Goal: Task Accomplishment & Management: Use online tool/utility

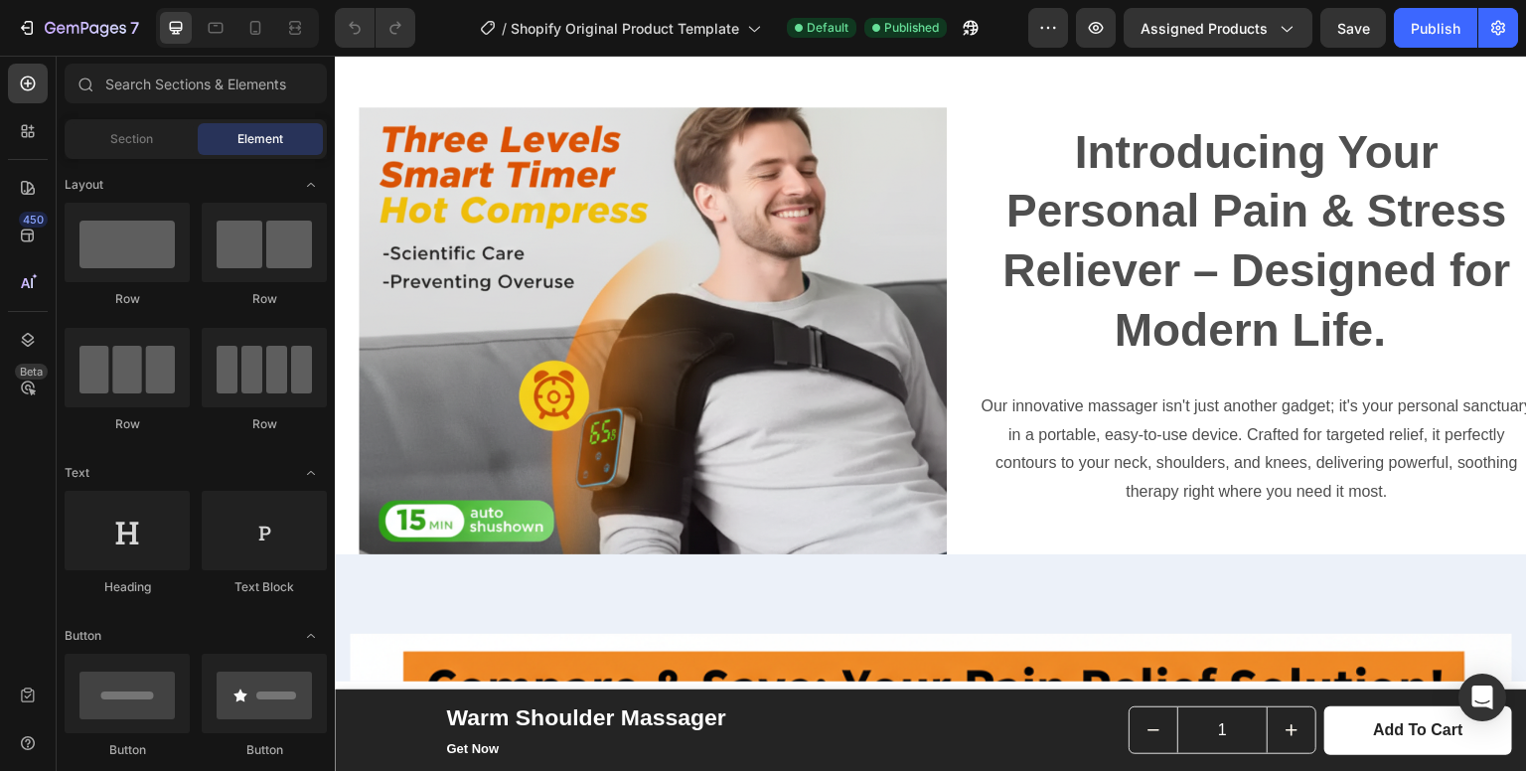
scroll to position [1881, 0]
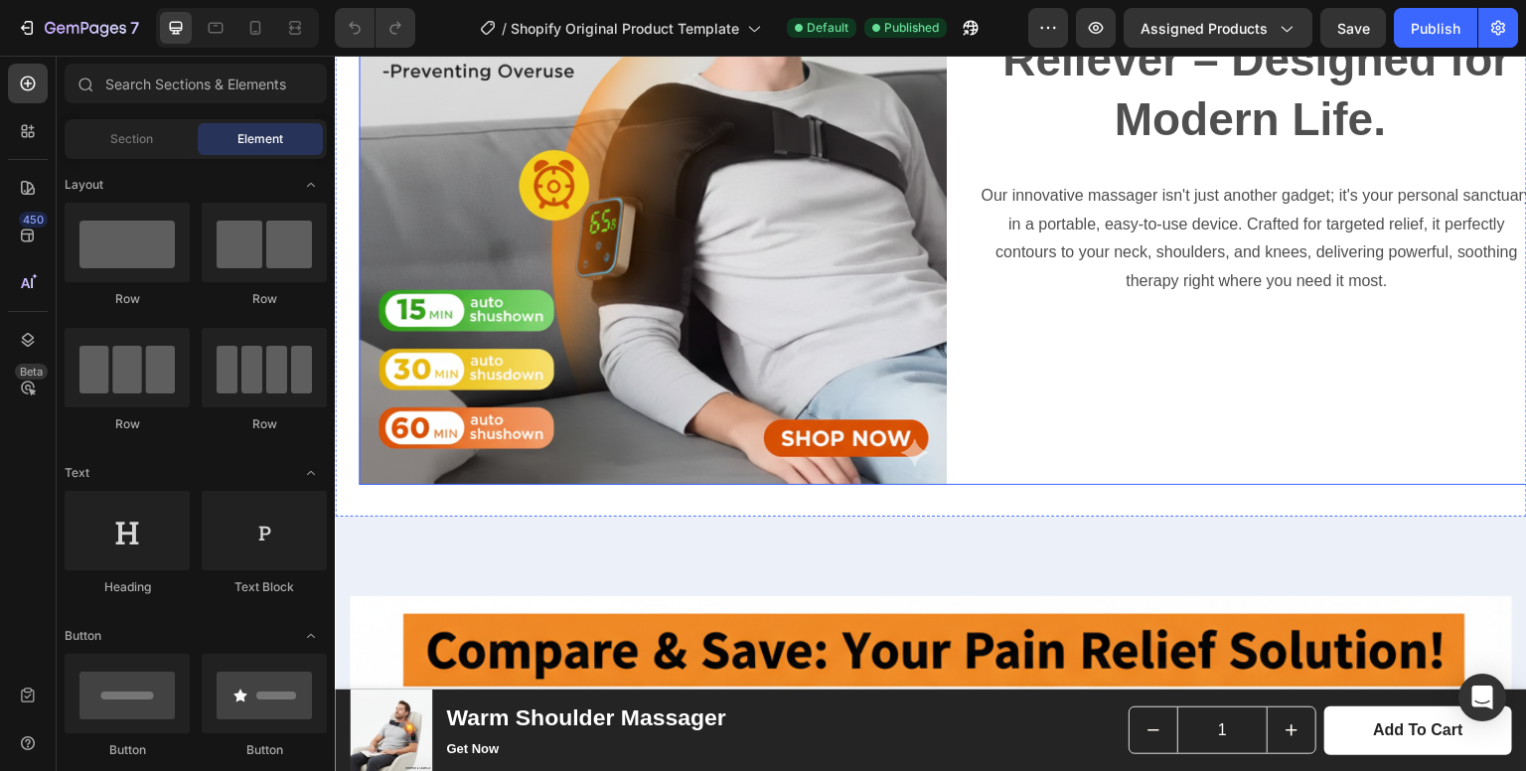
click at [1087, 394] on div "Introducing Your Personal Pain & Stress Reliever – Designed for Modern Life. He…" at bounding box center [1256, 191] width 588 height 588
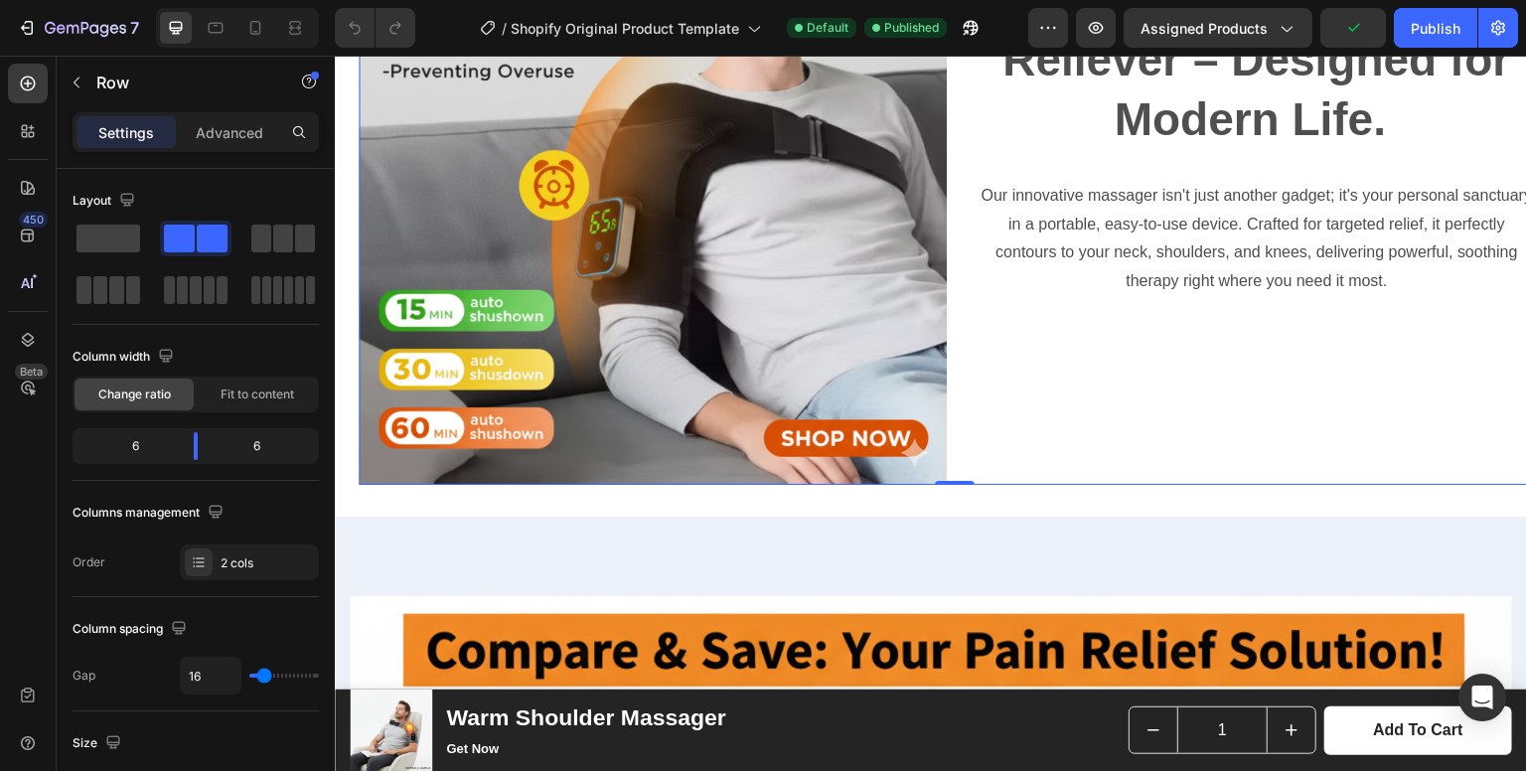
scroll to position [2068, 0]
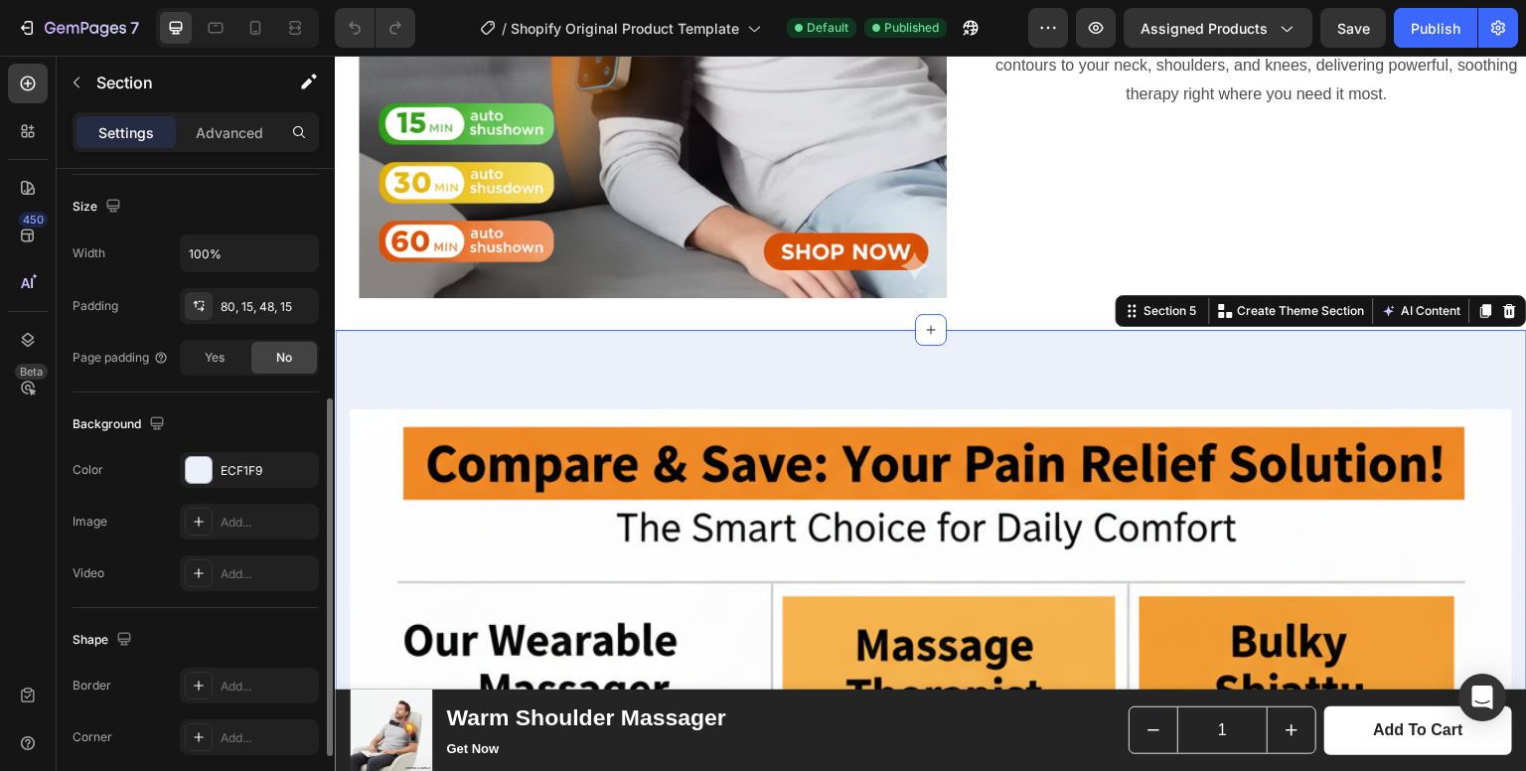
scroll to position [468, 0]
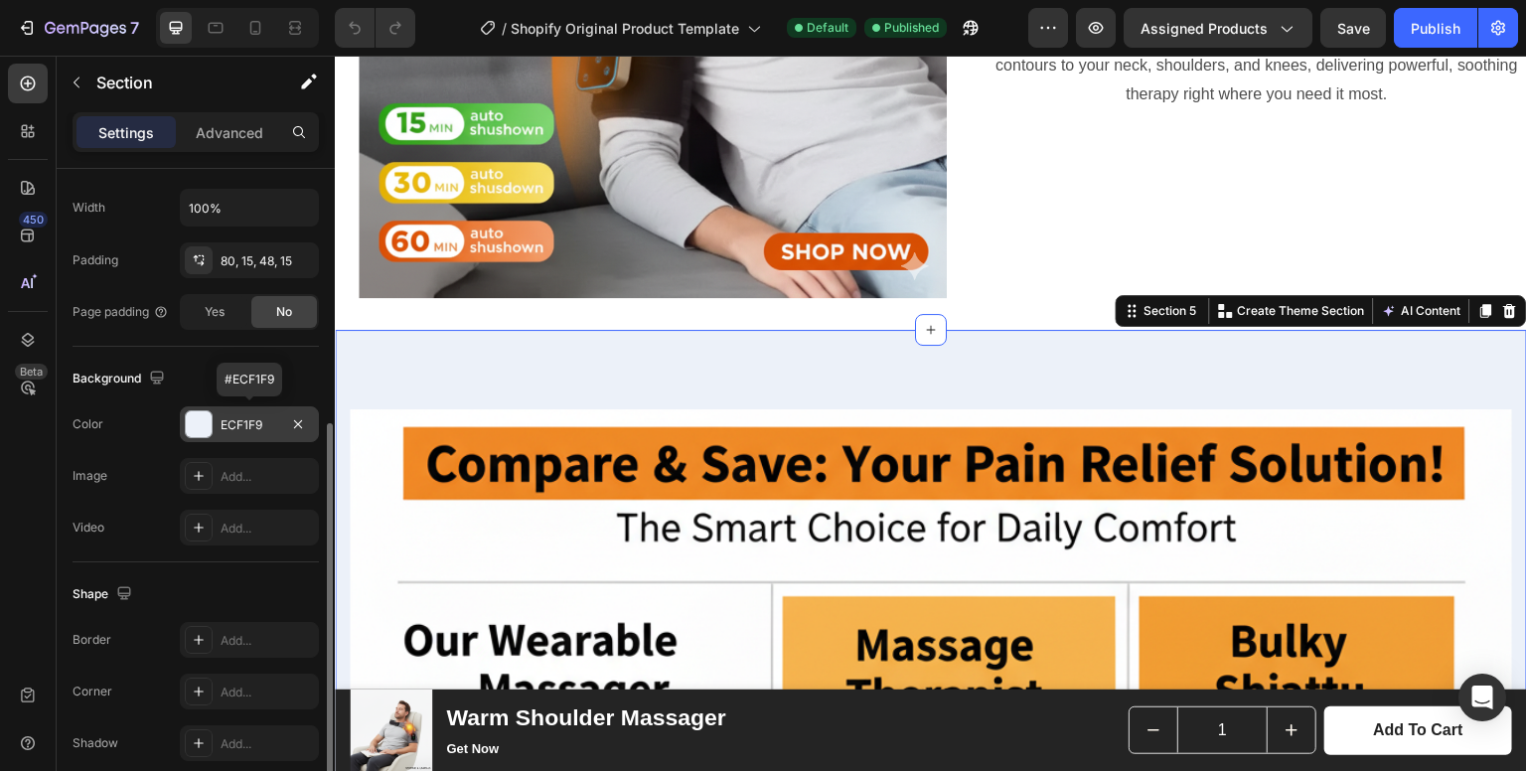
click at [248, 410] on div "ECF1F9" at bounding box center [249, 424] width 139 height 36
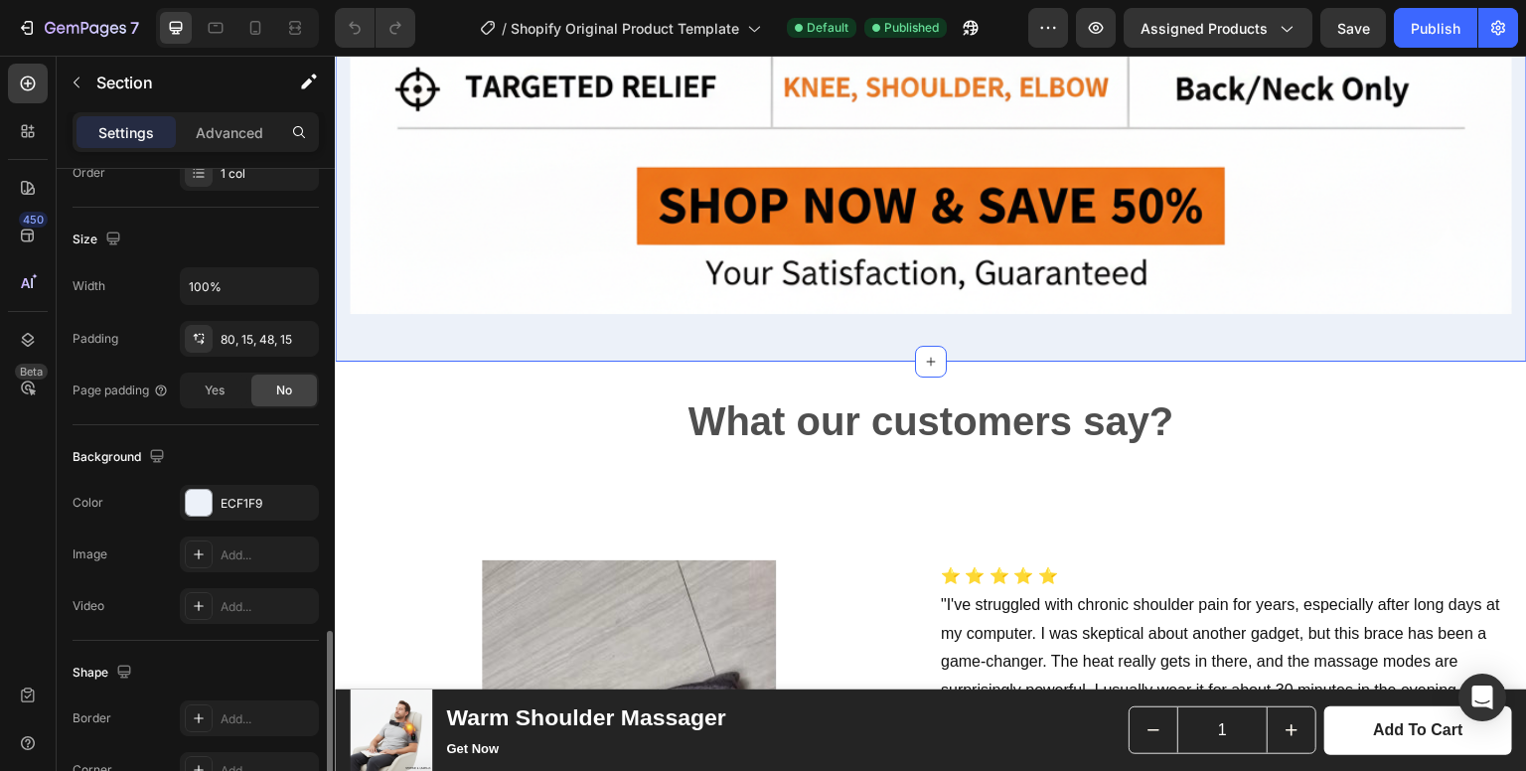
scroll to position [551, 0]
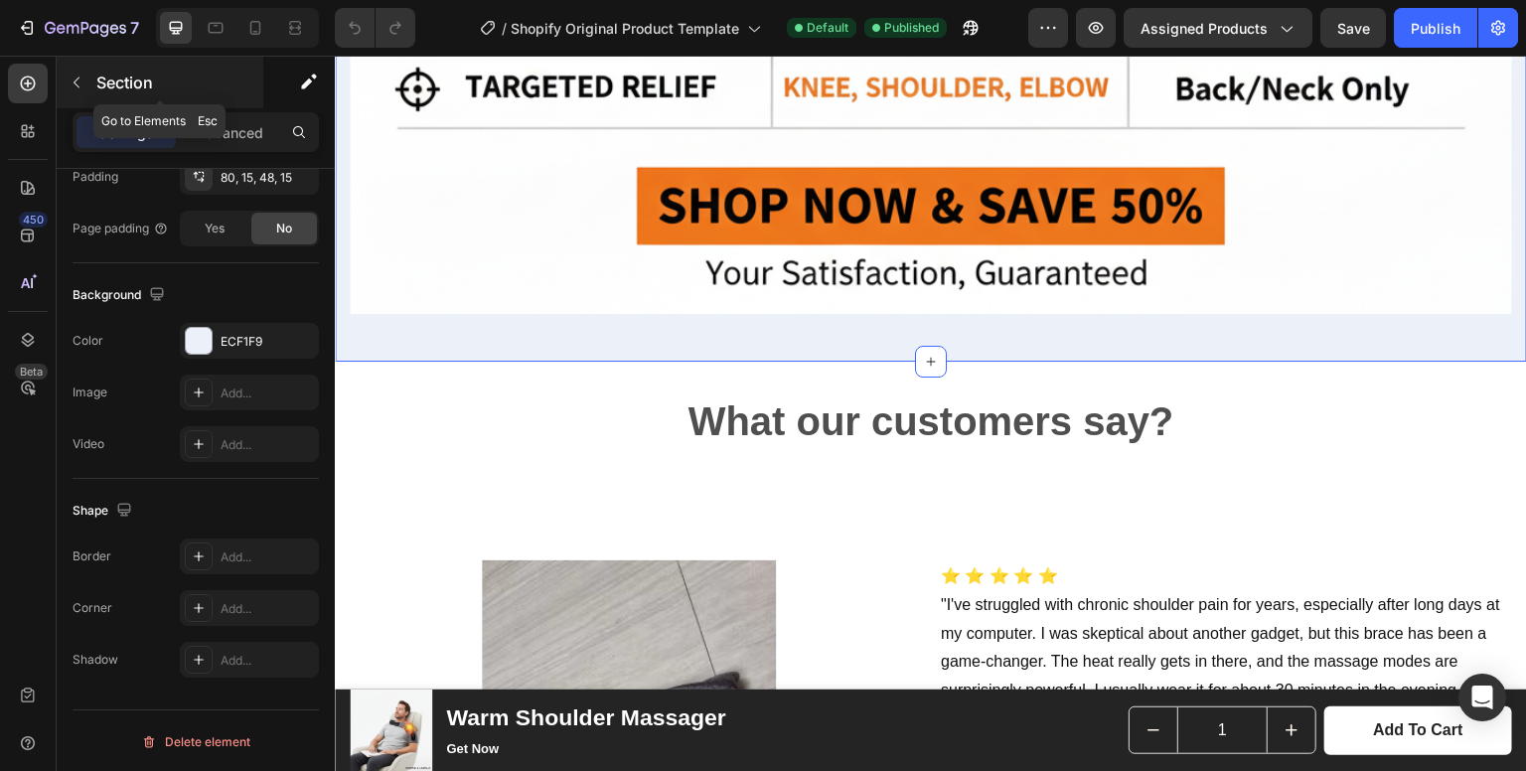
click at [61, 85] on button "button" at bounding box center [77, 83] width 32 height 32
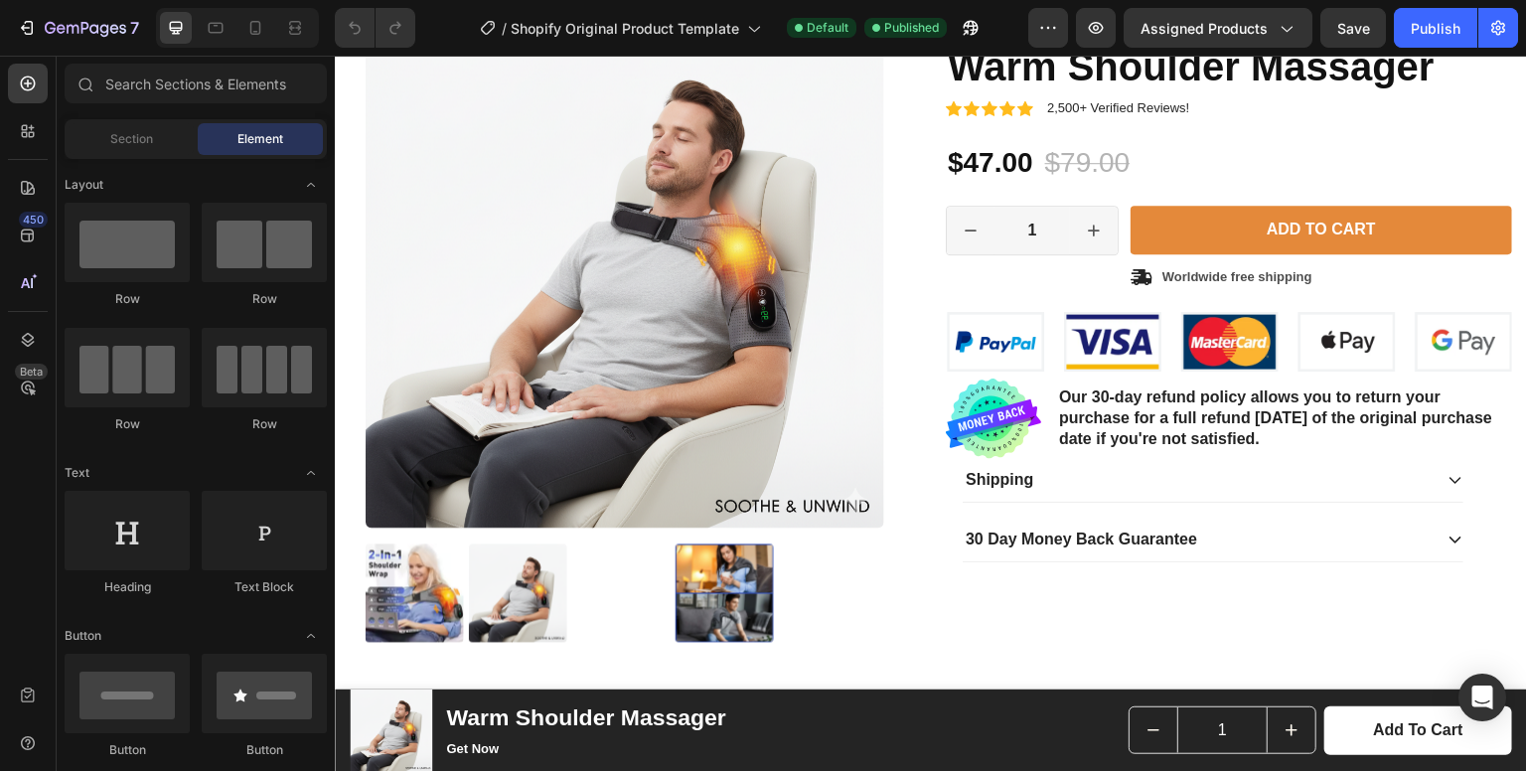
scroll to position [0, 0]
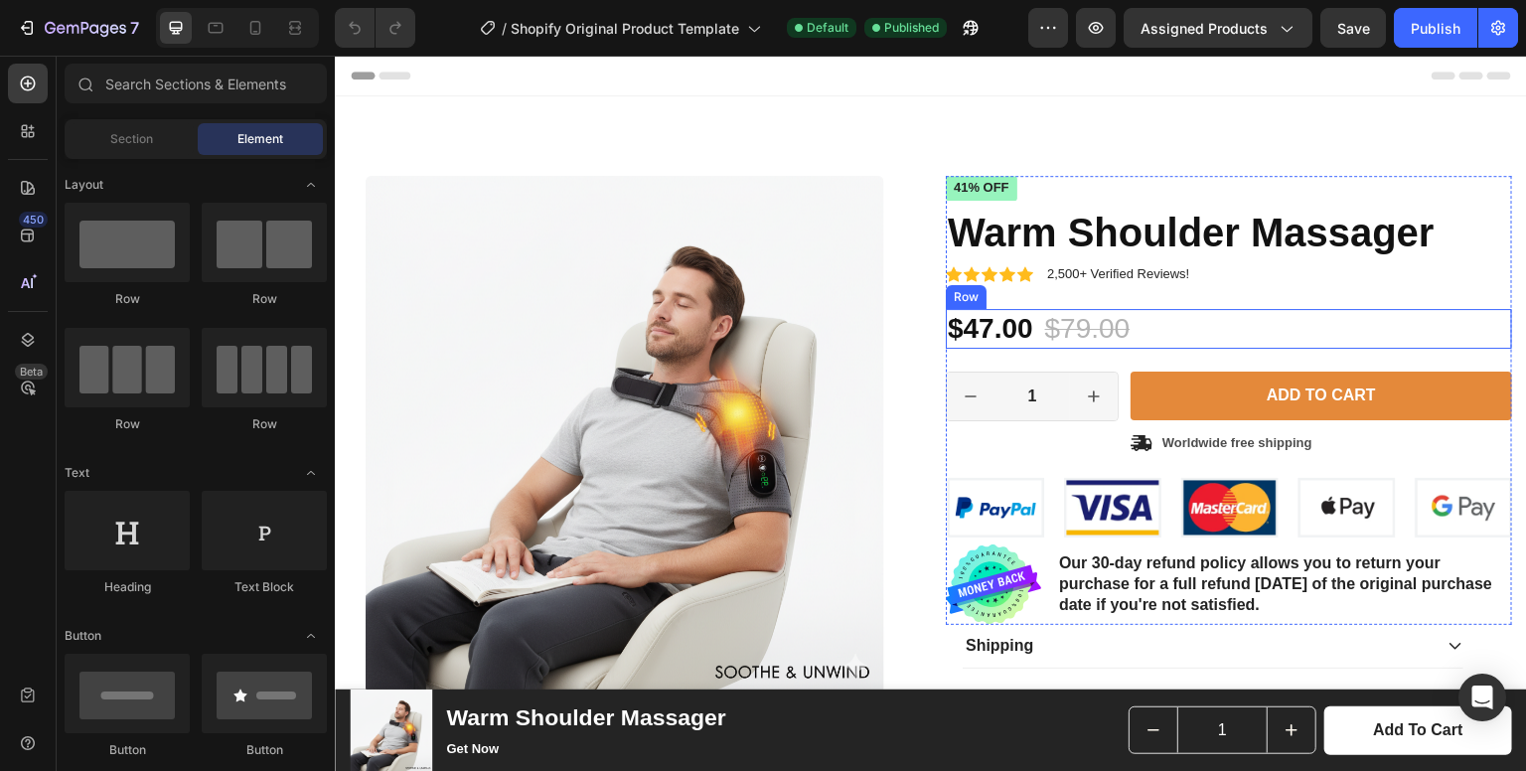
click at [1151, 332] on div "$47.00 Product Price Product Price $79.00 Product Price Product Price 41% off P…" at bounding box center [1229, 329] width 566 height 40
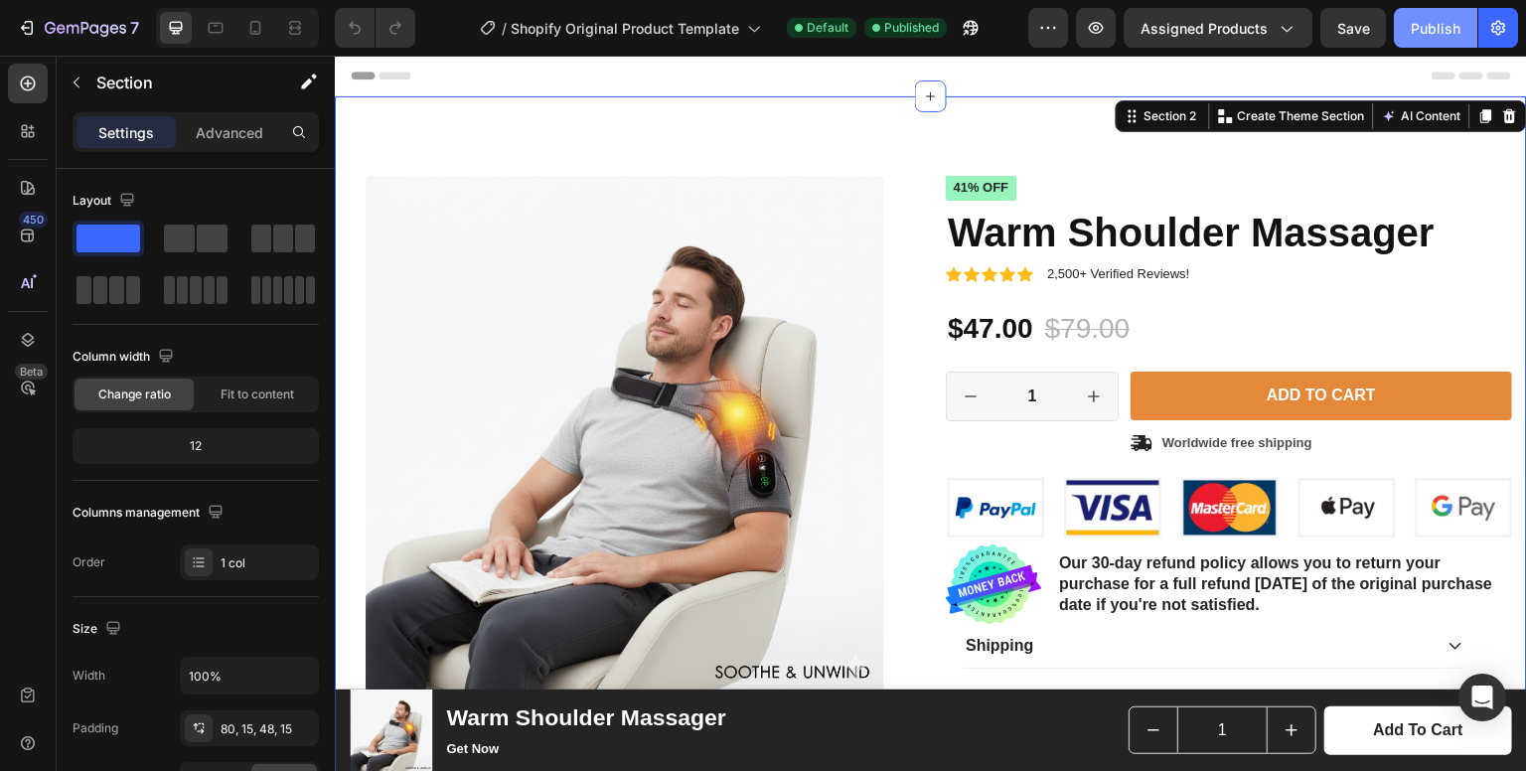
click at [1432, 21] on div "Publish" at bounding box center [1435, 28] width 50 height 21
click at [1083, 33] on button "button" at bounding box center [1096, 28] width 40 height 40
click at [56, 34] on icon "button" at bounding box center [85, 29] width 81 height 17
